Goal: Communication & Community: Answer question/provide support

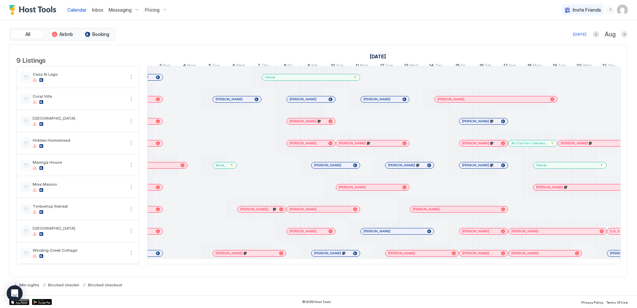
scroll to position [0, 299]
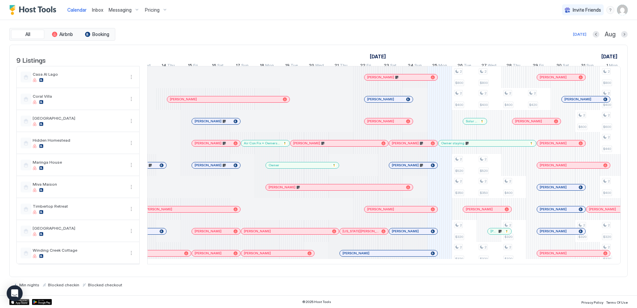
click at [0, 0] on div at bounding box center [0, 0] width 0 height 0
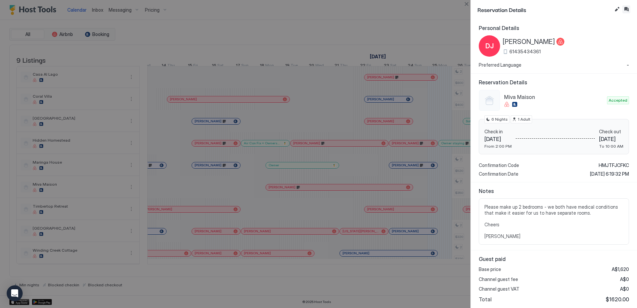
click at [624, 9] on button "Inbox" at bounding box center [626, 9] width 8 height 8
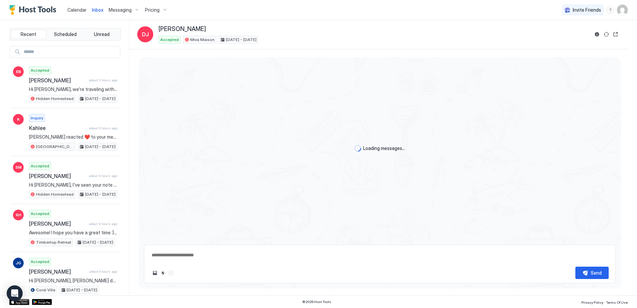
type textarea "*"
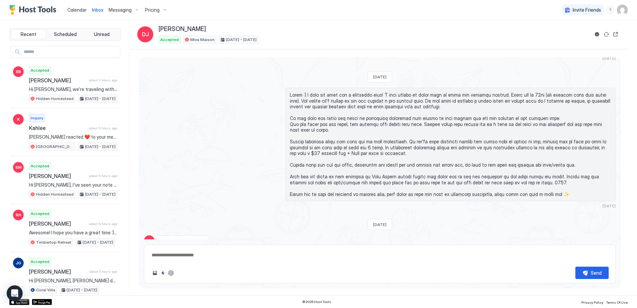
click at [200, 254] on textarea at bounding box center [380, 255] width 458 height 12
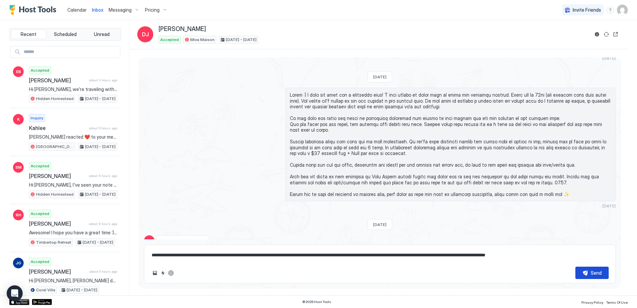
type textarea "**********"
click at [580, 269] on button "Send" at bounding box center [591, 273] width 33 height 12
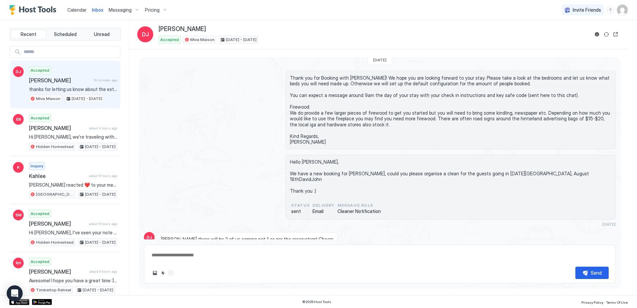
scroll to position [7, 0]
